Goal: Contribute content: Contribute content

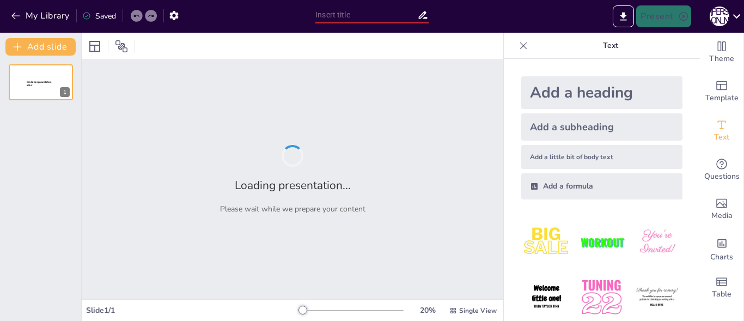
type input "Планети гіганти"
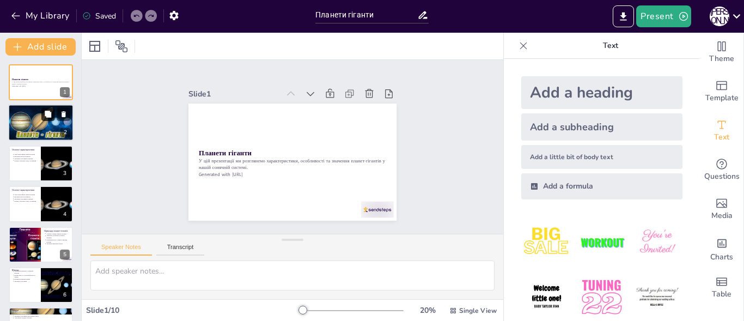
click at [46, 120] on button at bounding box center [47, 114] width 13 height 13
type textarea "Планети-гіганти, такі як Юпітер і Сатурн, є величезними газовими об'єктами. Їхн…"
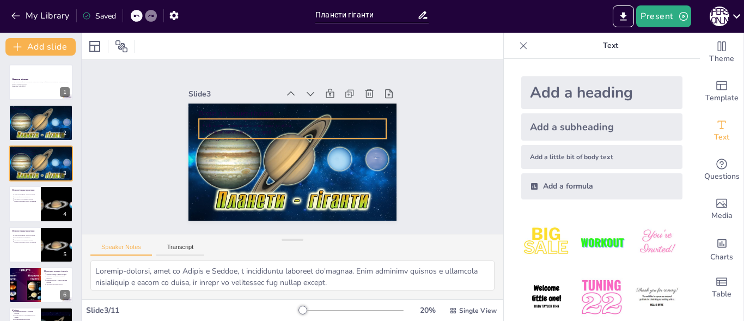
click at [263, 150] on div "Вступ до планет-гігантів Планети-гіганти - це великі газові планети Ці планети …" at bounding box center [310, 107] width 190 height 85
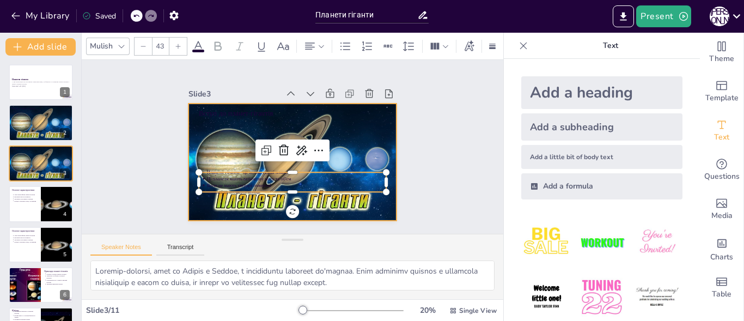
click at [205, 116] on div at bounding box center [291, 162] width 220 height 138
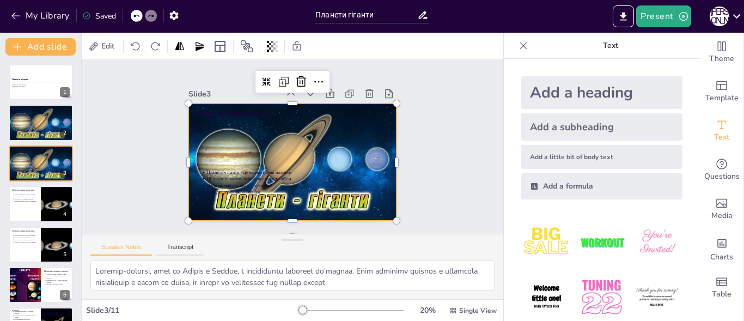
click at [239, 113] on div "Вступ до планет-гігантів Планети-гіганти - це великі газові планети Ці планети …" at bounding box center [285, 159] width 239 height 205
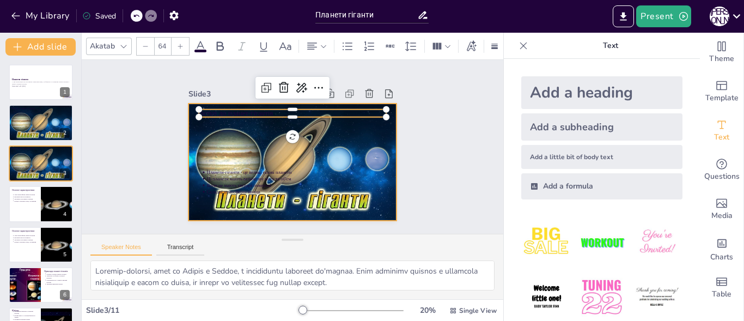
click at [253, 129] on div at bounding box center [277, 149] width 138 height 220
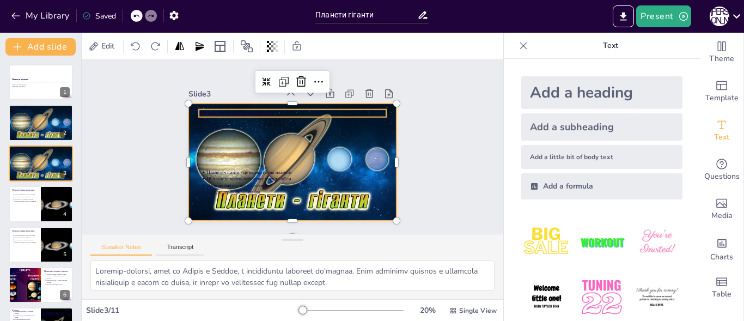
click at [244, 107] on p "Вступ до планет-гігантів" at bounding box center [306, 116] width 175 height 85
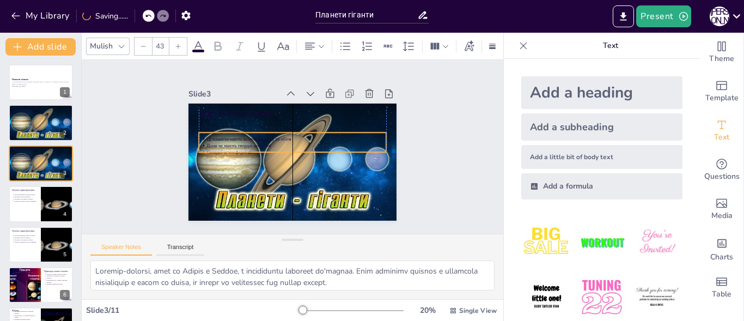
click at [232, 137] on p "Ці планети мають величезну масу та об'єм" at bounding box center [298, 140] width 177 height 44
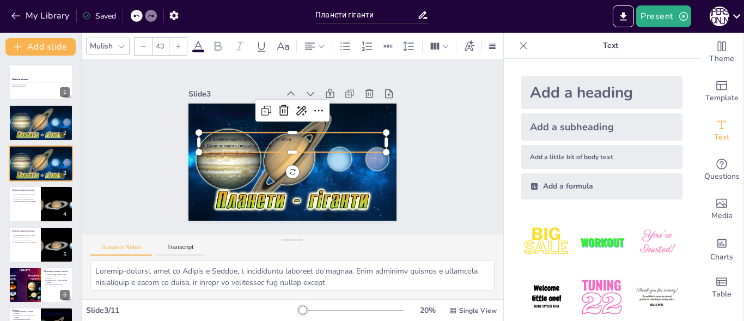
click at [196, 51] on div "Mulish 43" at bounding box center [361, 46] width 551 height 19
click at [196, 41] on icon at bounding box center [198, 46] width 10 height 10
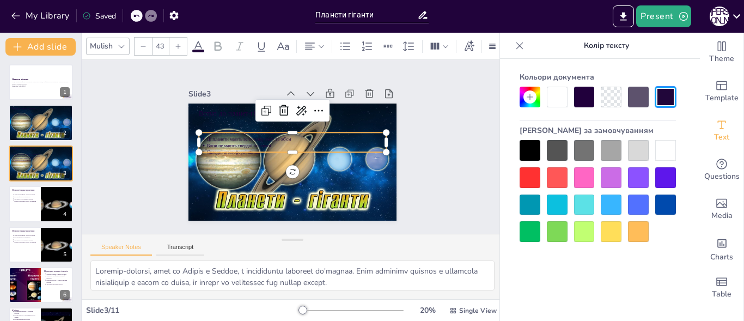
click at [640, 152] on div at bounding box center [638, 150] width 21 height 21
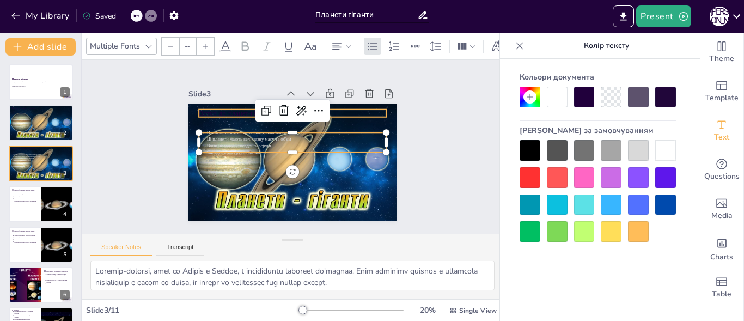
click at [242, 105] on p "Вступ до планет-гігантів" at bounding box center [315, 122] width 146 height 133
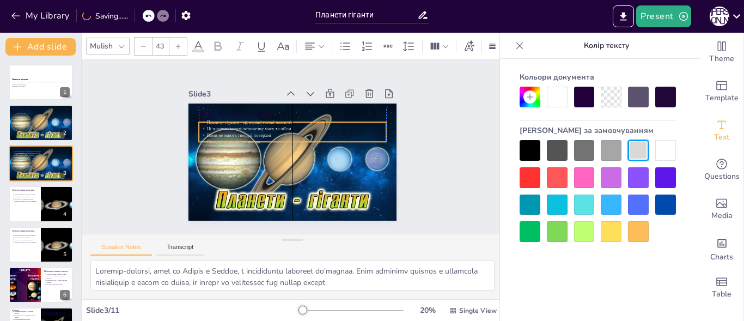
drag, startPoint x: 224, startPoint y: 137, endPoint x: 225, endPoint y: 127, distance: 10.4
click at [225, 127] on p "Ці планети мають величезну масу та об'єм" at bounding box center [300, 130] width 177 height 44
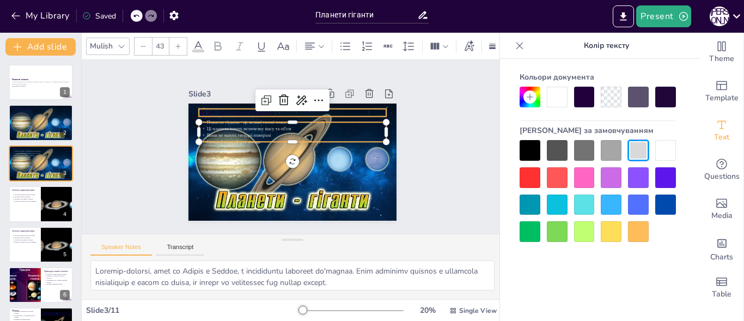
click at [219, 107] on p "Вступ до планет-гігантів" at bounding box center [306, 115] width 175 height 85
type input "64"
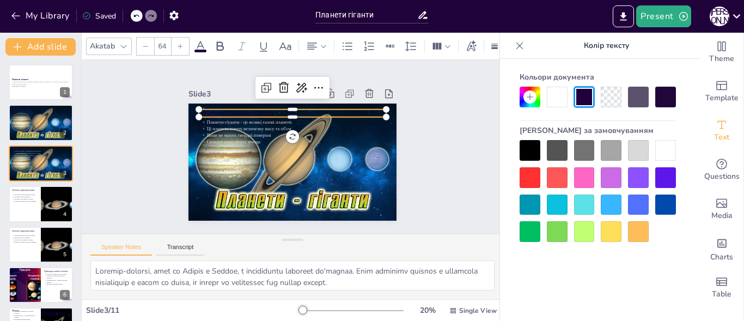
click at [647, 147] on div at bounding box center [638, 150] width 21 height 21
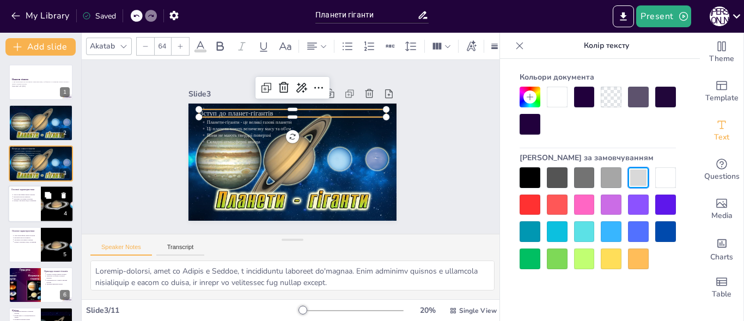
click at [22, 193] on div "Товсті атмосфери планет-гігантів Високий тиск на планетах Численні супутники та…" at bounding box center [24, 197] width 26 height 11
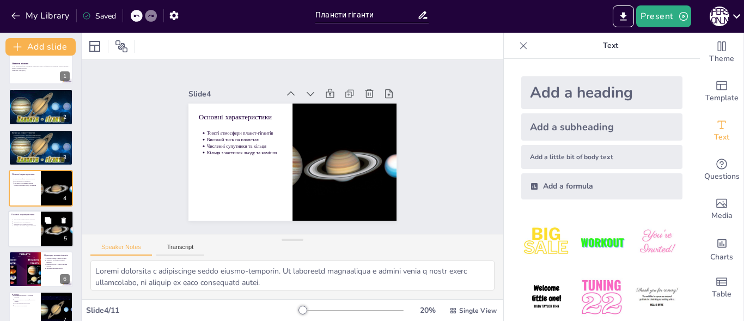
click at [28, 226] on p "Кільця з частинок льоду та каміння" at bounding box center [26, 226] width 24 height 2
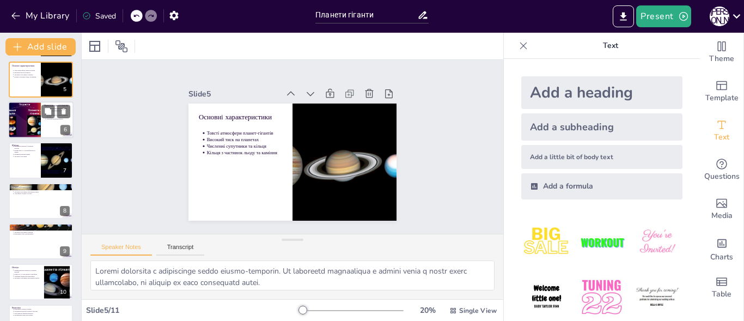
click at [17, 121] on div at bounding box center [24, 119] width 49 height 37
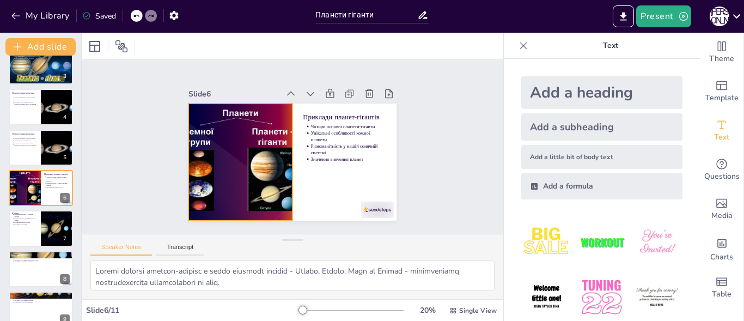
click at [228, 163] on div at bounding box center [238, 145] width 185 height 160
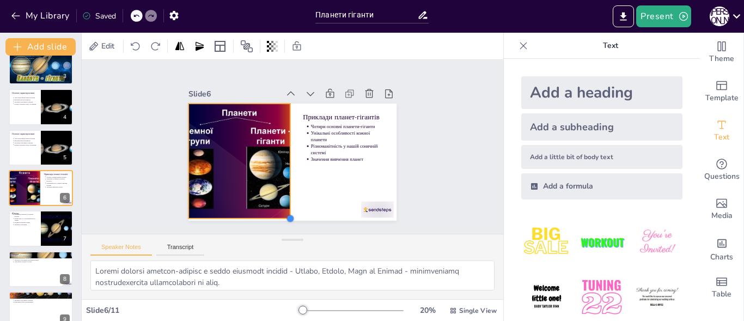
click at [250, 205] on div at bounding box center [243, 198] width 13 height 13
click at [28, 225] on p "Численні супутники" at bounding box center [26, 224] width 24 height 2
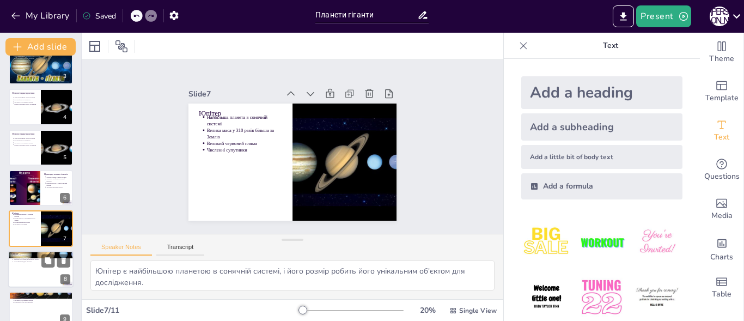
scroll to position [137, 0]
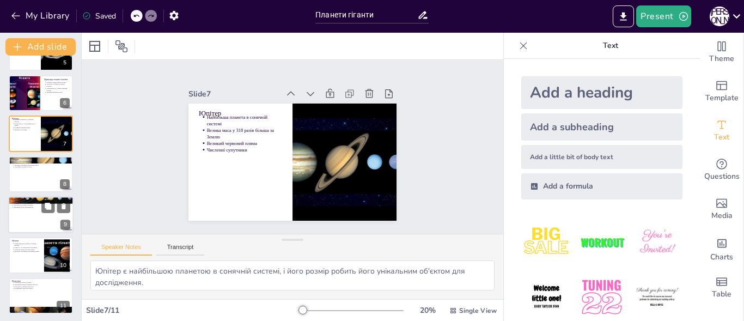
click at [41, 214] on div at bounding box center [40, 214] width 65 height 37
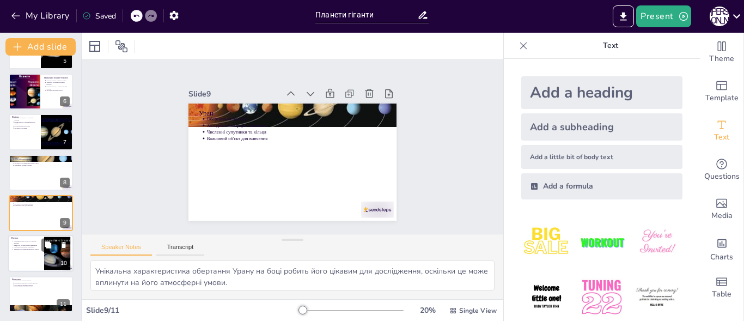
click at [28, 239] on p "Нептун" at bounding box center [25, 238] width 29 height 3
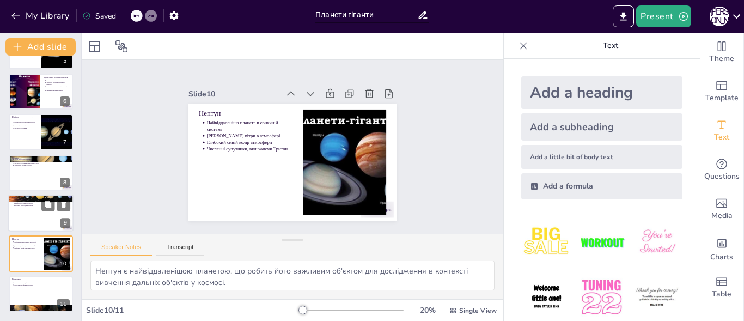
click at [33, 207] on div at bounding box center [40, 213] width 65 height 37
type textarea "Унікальна характеристика обертання Урану на боці робить його цікавим для дослід…"
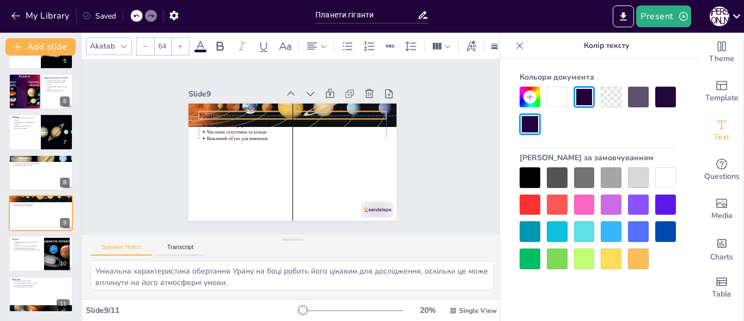
click at [218, 108] on p "Уран" at bounding box center [305, 117] width 175 height 85
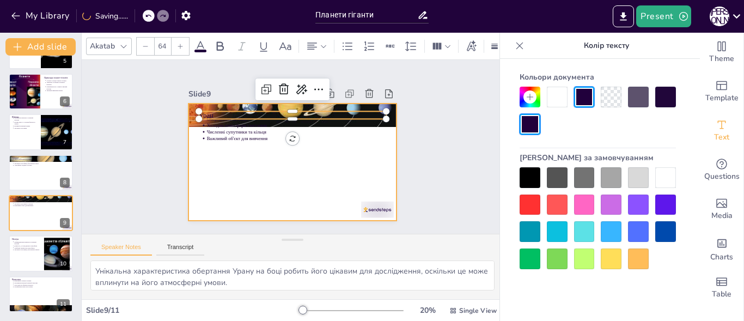
click at [178, 143] on div "Slide 1 Планети гіганти У цій презентації ми розглянемо характеристики, особлив…" at bounding box center [293, 146] width 302 height 223
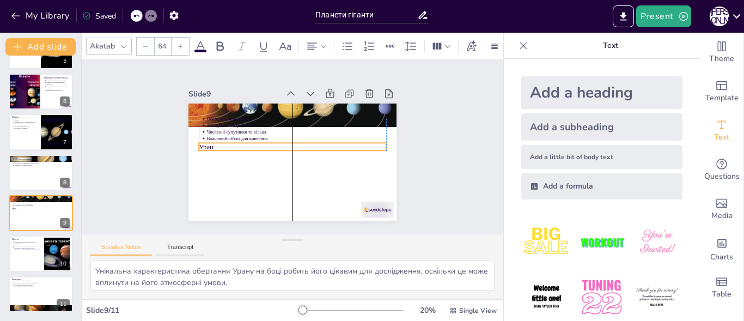
drag, startPoint x: 191, startPoint y: 110, endPoint x: 190, endPoint y: 141, distance: 31.6
click at [215, 141] on div "Уран Обертається на боці Холодна атмосфера з метаном Численні супутники та кіль…" at bounding box center [310, 107] width 190 height 84
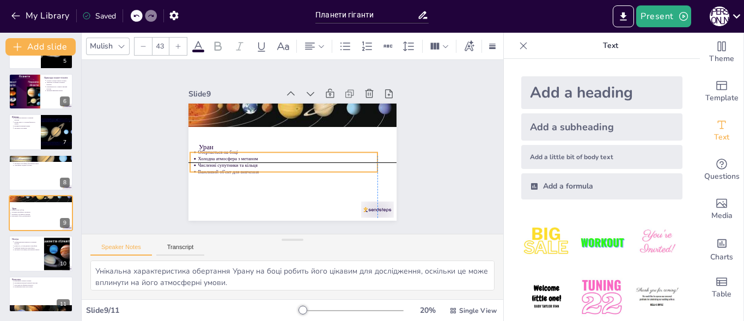
drag, startPoint x: 210, startPoint y: 112, endPoint x: 200, endPoint y: 147, distance: 35.7
click at [203, 150] on p "Обертається на боці" at bounding box center [286, 151] width 173 height 62
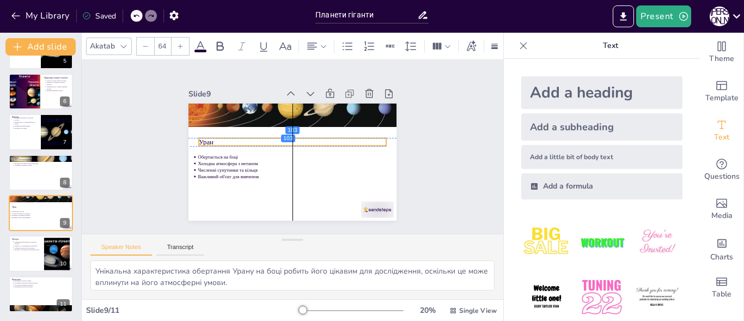
drag, startPoint x: 198, startPoint y: 144, endPoint x: 198, endPoint y: 137, distance: 7.6
click at [217, 137] on p "Уран" at bounding box center [295, 143] width 157 height 118
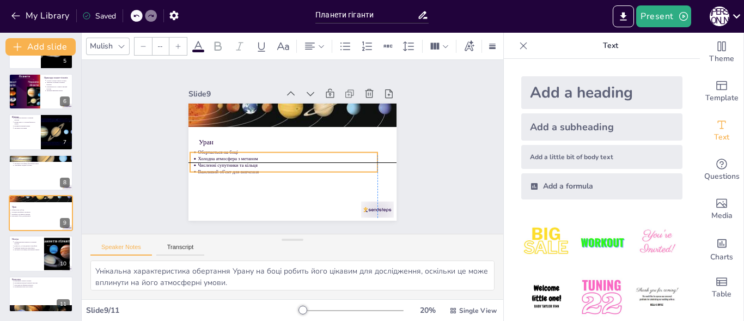
type input "43"
drag, startPoint x: 204, startPoint y: 157, endPoint x: 209, endPoint y: 152, distance: 6.6
click at [214, 152] on p "Холодна атмосфера з метаном" at bounding box center [288, 159] width 149 height 111
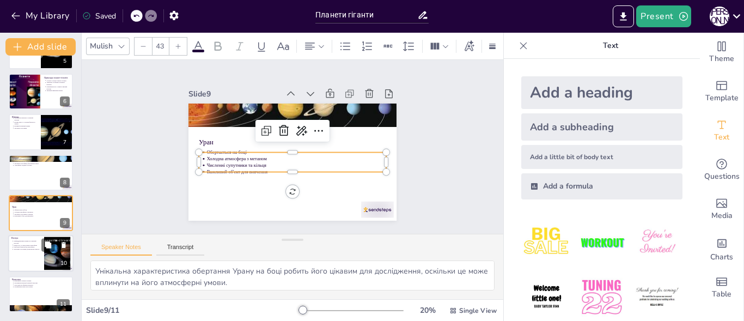
click at [44, 251] on div "Нептун Найвіддаленіша планета в сонячній системі Сильні вітри в атмосфері Глибо…" at bounding box center [40, 253] width 65 height 37
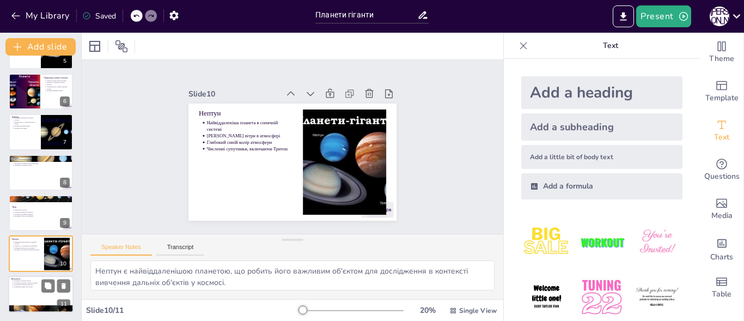
click at [31, 284] on p "Нові дані про фізичні процеси" at bounding box center [42, 285] width 57 height 2
type textarea "Планети-гіганти є важливими об'єктами для вивчення, оскільки вони можуть дати б…"
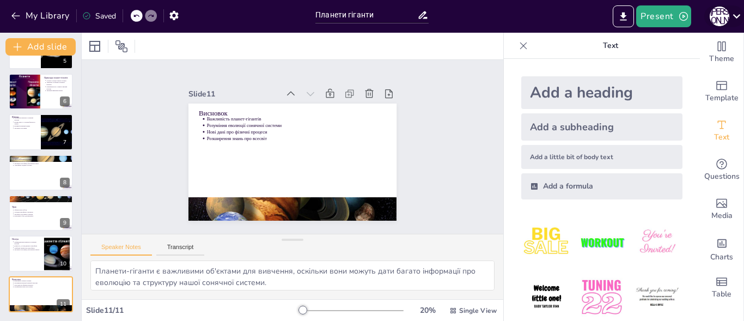
click at [733, 16] on icon at bounding box center [737, 16] width 15 height 15
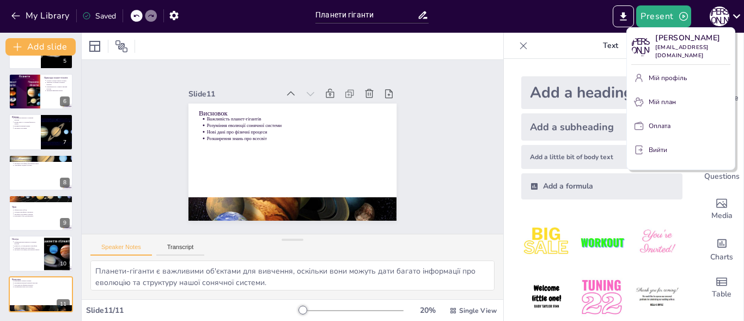
click at [677, 74] on font "Мій профіль" at bounding box center [668, 78] width 38 height 9
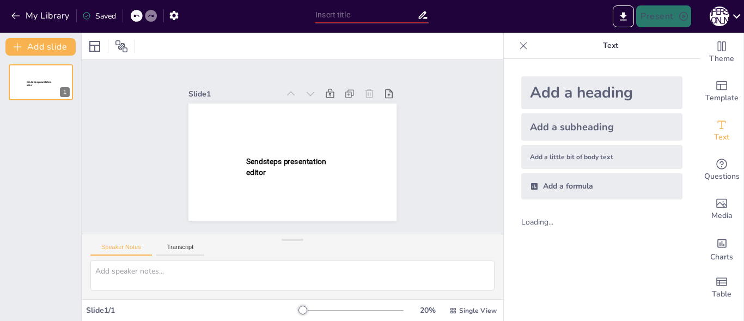
type input "Планети гіганти"
type input "Планети земної групи"
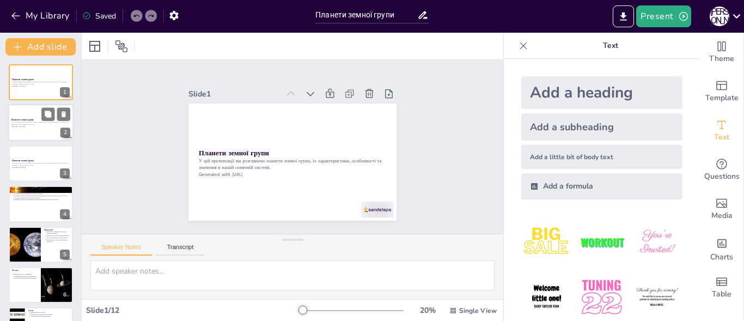
click at [25, 118] on strong "Планети земної групи" at bounding box center [22, 119] width 22 height 3
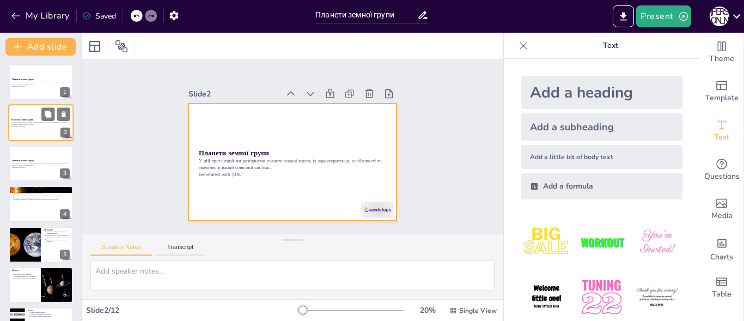
click at [20, 128] on div at bounding box center [40, 123] width 65 height 37
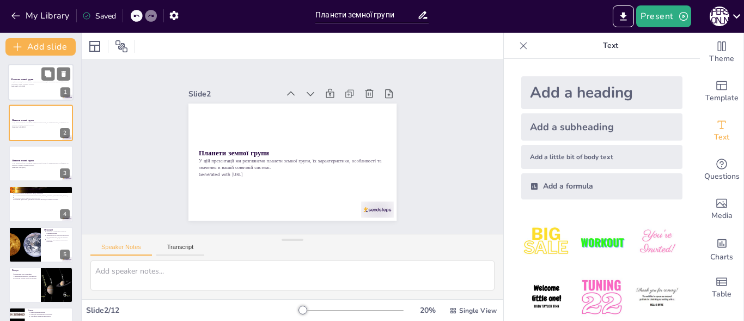
click at [27, 79] on strong "Планети земної групи" at bounding box center [22, 79] width 22 height 3
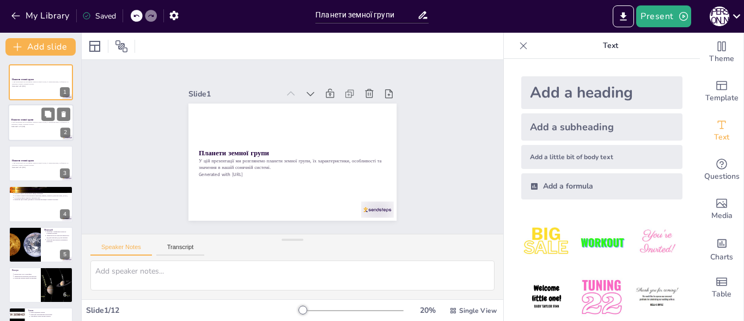
click at [20, 115] on div at bounding box center [40, 123] width 65 height 37
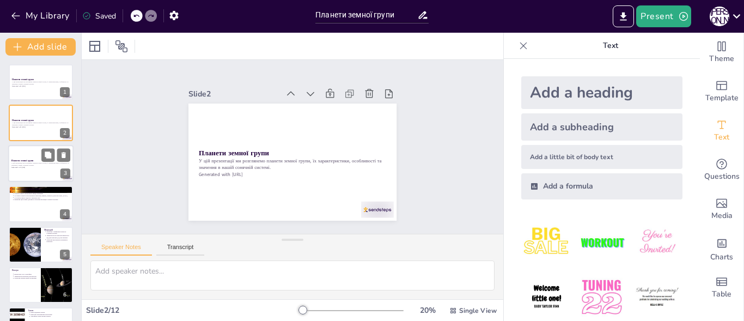
click at [24, 152] on div at bounding box center [40, 163] width 65 height 37
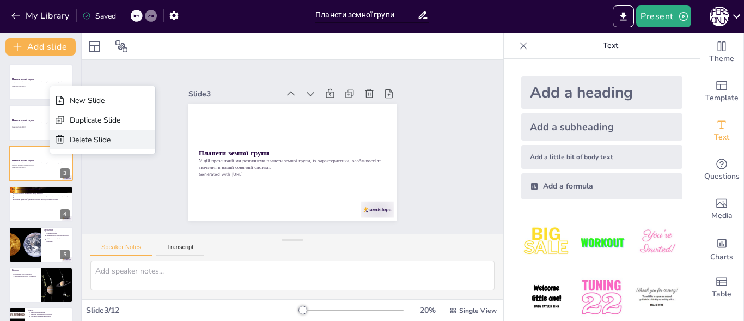
click at [83, 140] on div "Delete Slide" at bounding box center [95, 140] width 51 height 10
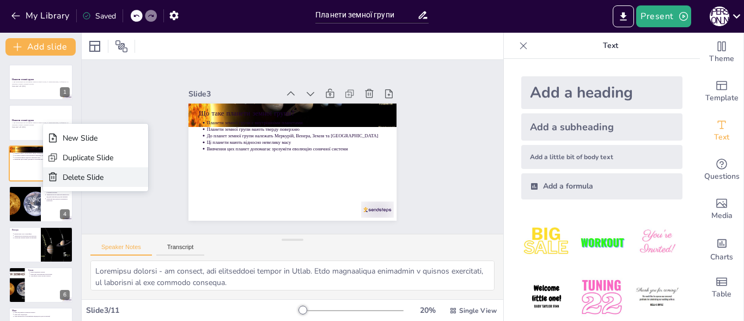
click at [66, 172] on div "Delete Slide" at bounding box center [88, 177] width 51 height 10
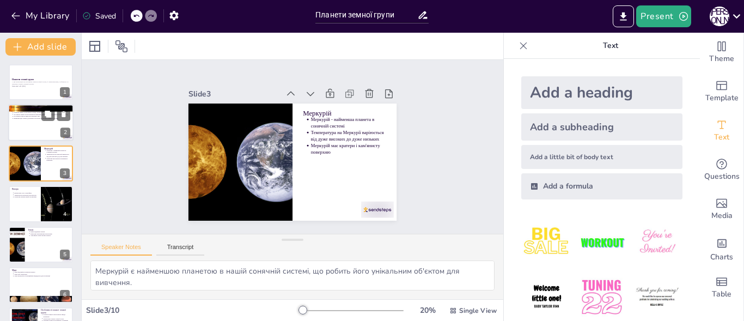
click at [33, 136] on div at bounding box center [40, 123] width 65 height 37
type textarea "Внутрішні планети - це планети, які розташовані ближче до Сонця. Вони складають…"
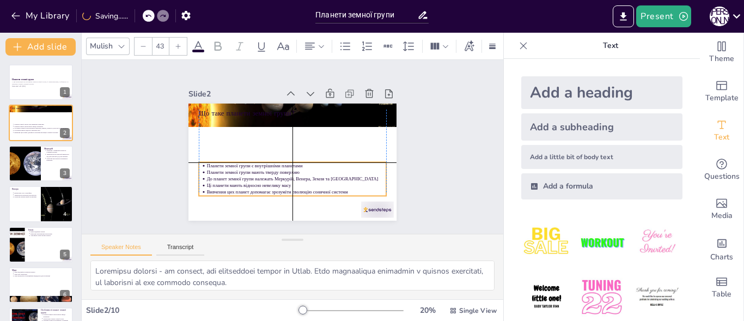
drag, startPoint x: 271, startPoint y: 132, endPoint x: 268, endPoint y: 172, distance: 40.0
click at [268, 175] on p "До планет земної групи належать Меркурій, Венера, Земля та Марс" at bounding box center [296, 178] width 179 height 7
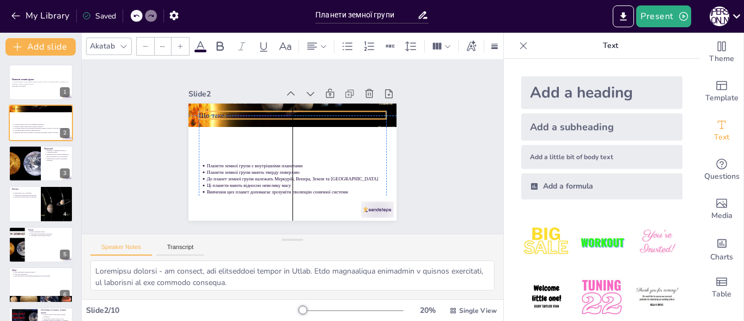
type input "64"
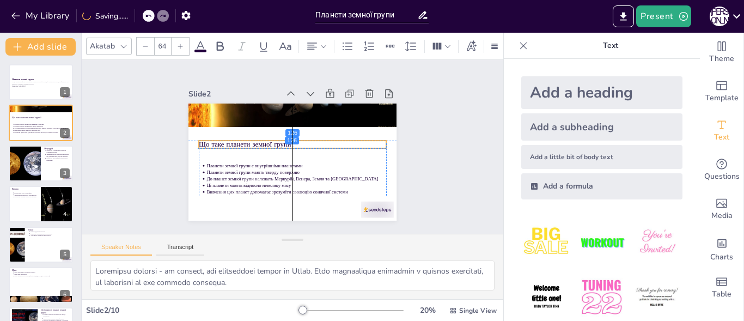
drag, startPoint x: 237, startPoint y: 109, endPoint x: 235, endPoint y: 143, distance: 33.8
click at [235, 143] on p "Що таке планети земної групи?" at bounding box center [292, 145] width 187 height 10
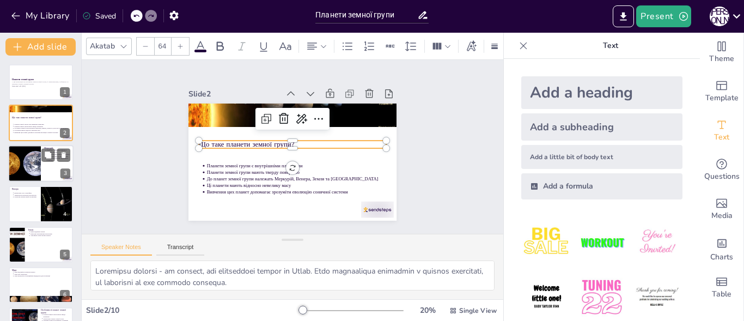
click at [28, 164] on div at bounding box center [25, 163] width 84 height 37
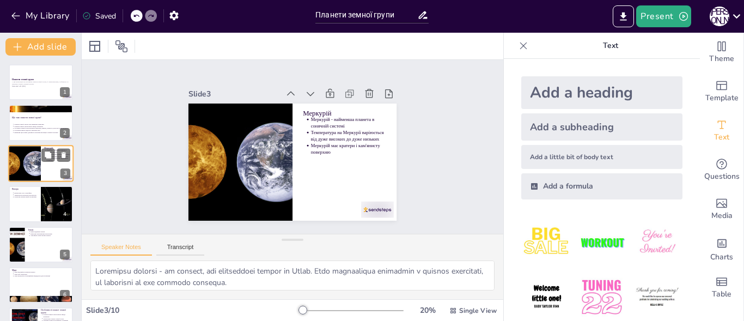
type textarea "Меркурій є найменшою планетою в нашій сонячній системі, що робить його унікальн…"
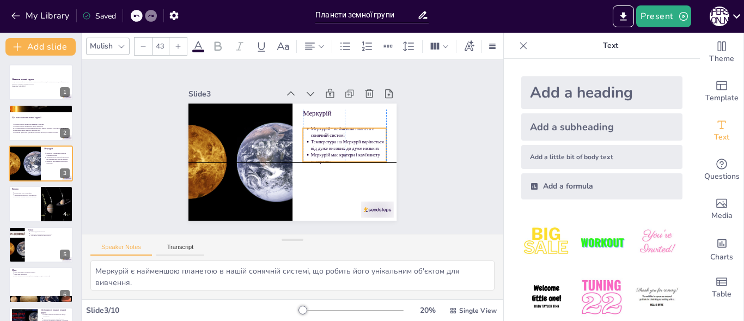
drag, startPoint x: 343, startPoint y: 127, endPoint x: 343, endPoint y: 135, distance: 7.6
click at [343, 138] on p "Температура на Меркурії варіюється від дуже високих до дуже низьких" at bounding box center [348, 144] width 75 height 13
click at [325, 153] on p "Температура на Меркурії варіюється від дуже високих до дуже низьких" at bounding box center [348, 159] width 75 height 13
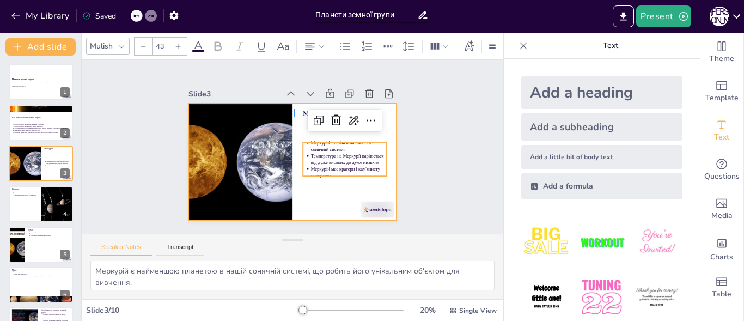
drag, startPoint x: 294, startPoint y: 109, endPoint x: 296, endPoint y: 114, distance: 5.9
click at [295, 116] on div at bounding box center [293, 162] width 208 height 117
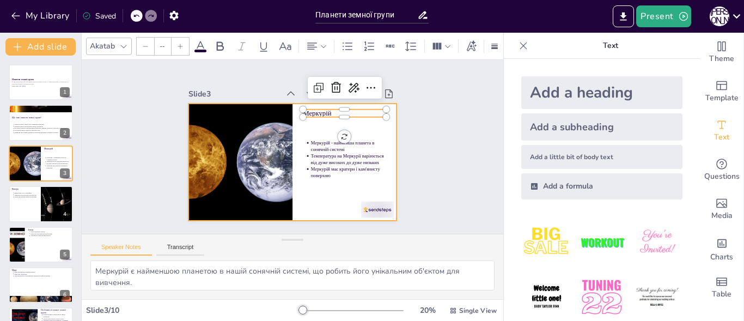
type input "64"
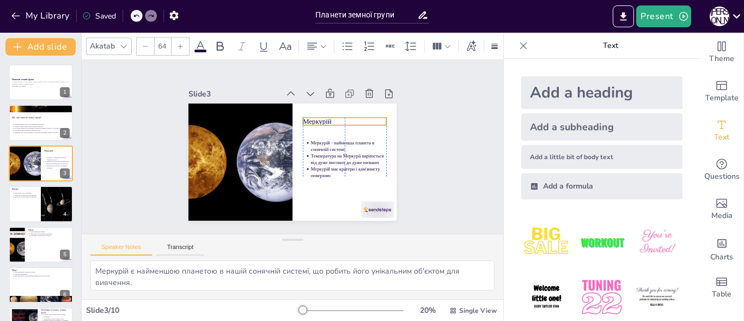
drag, startPoint x: 314, startPoint y: 112, endPoint x: 312, endPoint y: 120, distance: 8.3
click at [312, 120] on p "Меркурій" at bounding box center [344, 122] width 83 height 10
click at [323, 43] on icon at bounding box center [324, 47] width 8 height 8
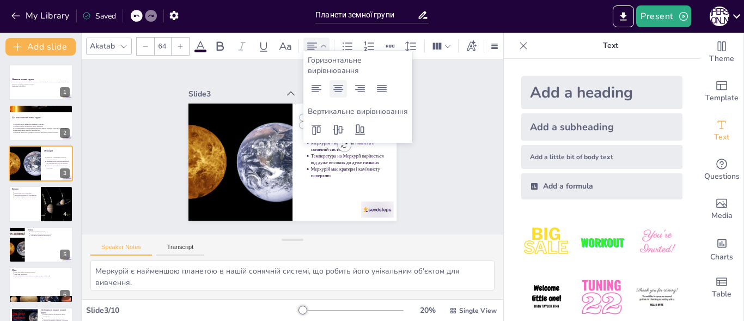
click at [334, 88] on icon at bounding box center [338, 88] width 13 height 13
click at [470, 96] on div "Slide 1 Планети земної групи У цій презентації ми розглянемо планети земної гру…" at bounding box center [293, 147] width 422 height 174
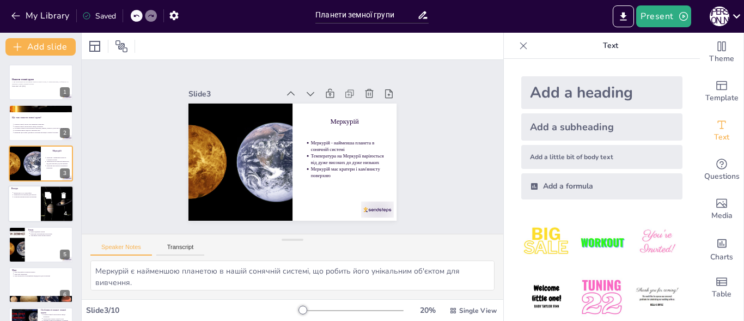
click at [22, 193] on p "Венера має густу атмосферу" at bounding box center [26, 193] width 24 height 2
type textarea "Густа атмосфера Венери є ключовою характеристикою, яка впливає на її температур…"
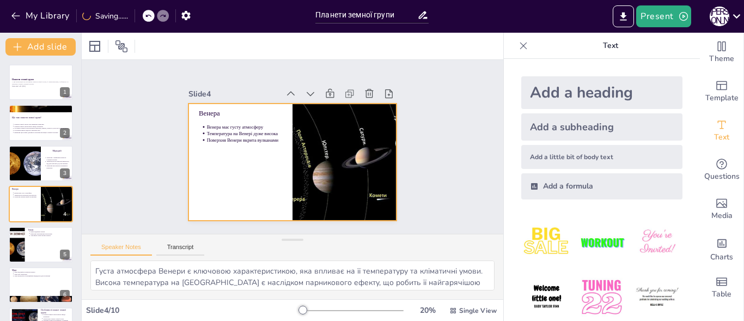
scroll to position [16, 0]
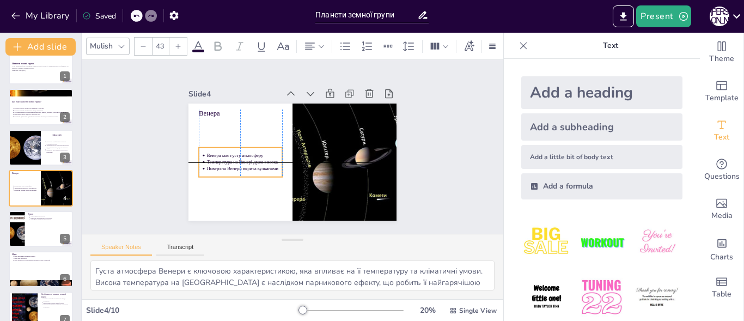
drag, startPoint x: 230, startPoint y: 137, endPoint x: 231, endPoint y: 154, distance: 16.4
click at [231, 154] on p "Венера має густу атмосферу" at bounding box center [244, 156] width 75 height 7
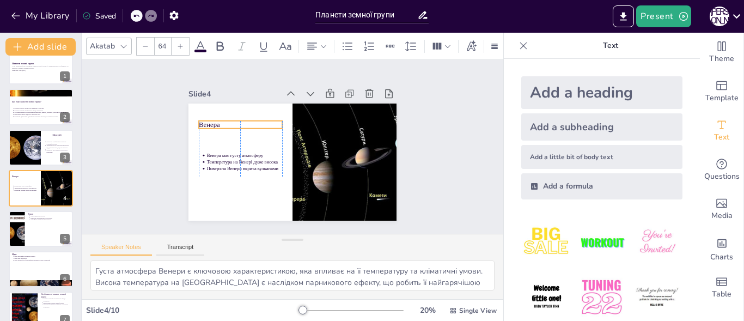
drag, startPoint x: 202, startPoint y: 108, endPoint x: 207, endPoint y: 120, distance: 12.2
click at [207, 120] on p "Венера" at bounding box center [240, 125] width 83 height 10
click at [327, 43] on icon at bounding box center [324, 47] width 8 height 8
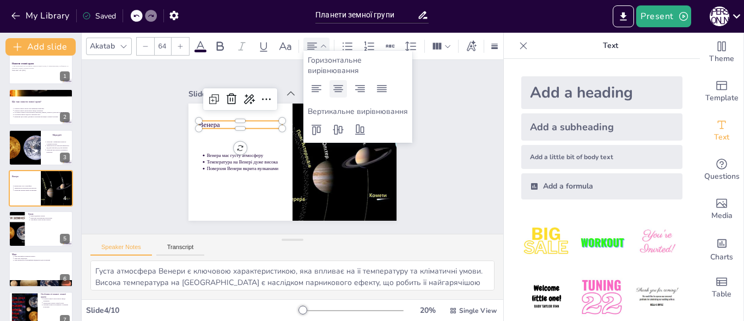
click at [334, 89] on icon at bounding box center [338, 88] width 13 height 13
click at [175, 38] on div at bounding box center [180, 46] width 17 height 17
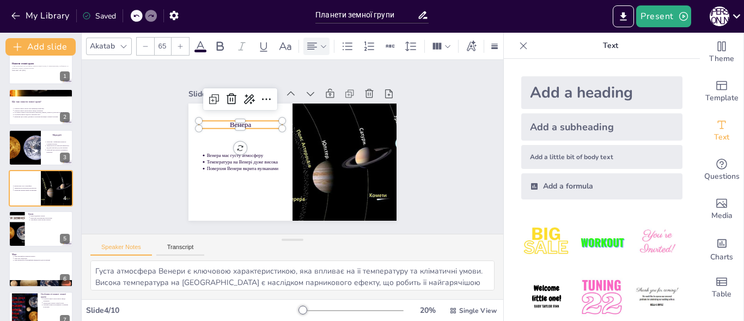
click at [175, 38] on div at bounding box center [180, 46] width 17 height 17
click at [175, 39] on div at bounding box center [180, 46] width 17 height 17
click at [175, 40] on div at bounding box center [180, 46] width 17 height 17
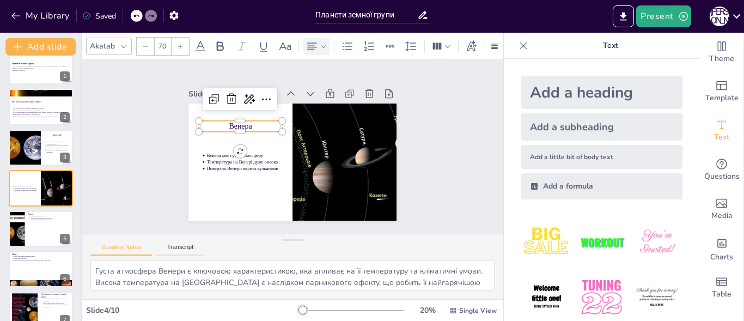
click at [175, 43] on div at bounding box center [180, 46] width 17 height 17
type input "71"
click at [25, 222] on div at bounding box center [41, 229] width 64 height 36
type textarea "Земля є унікальною планетою, оскільки вона є єдиним відомим місцем, де існує жи…"
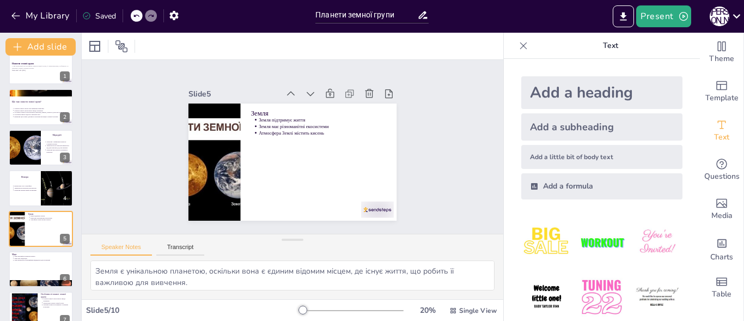
scroll to position [56, 0]
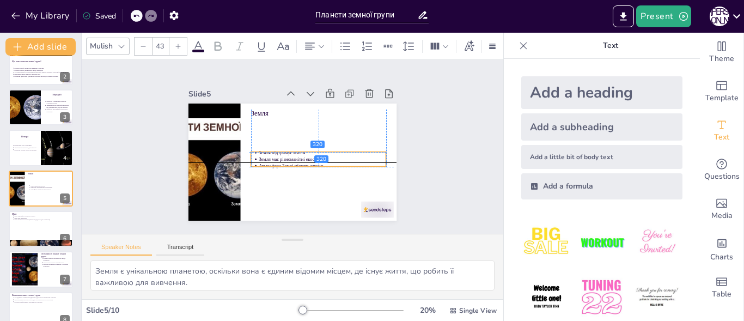
drag, startPoint x: 281, startPoint y: 122, endPoint x: 279, endPoint y: 155, distance: 33.3
click at [279, 156] on p "Земля має різноманітні екосистеми" at bounding box center [323, 159] width 128 height 7
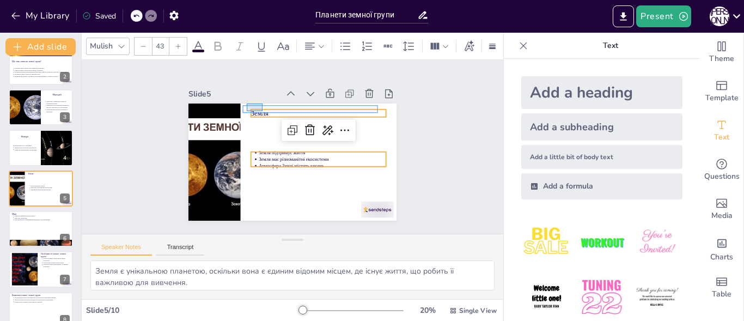
drag, startPoint x: 247, startPoint y: 104, endPoint x: 263, endPoint y: 111, distance: 17.5
click at [263, 104] on div "Земля Земля підтримує життя Земля має різноманітні екосистеми Атмосфера Землі м…" at bounding box center [293, 104] width 208 height 0
type input "64"
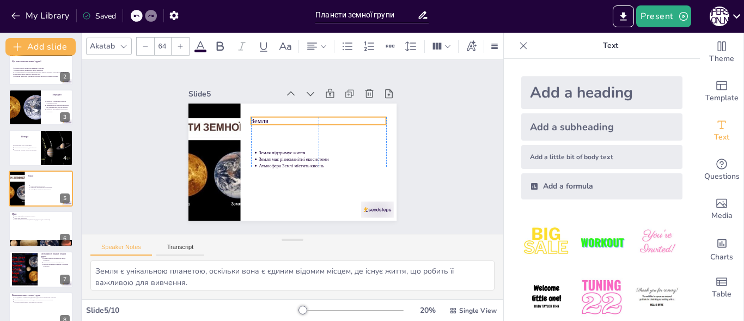
drag, startPoint x: 254, startPoint y: 110, endPoint x: 256, endPoint y: 117, distance: 7.9
click at [256, 117] on p "Земля" at bounding box center [318, 121] width 135 height 10
click at [620, 21] on icon "Export to PowerPoint" at bounding box center [623, 16] width 11 height 11
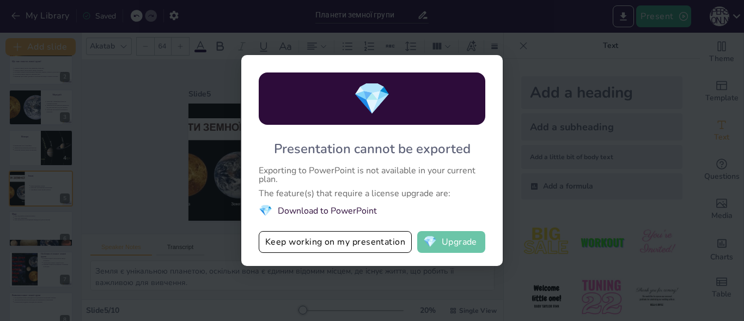
click at [428, 241] on span "💎" at bounding box center [430, 242] width 14 height 11
